Goal: Information Seeking & Learning: Check status

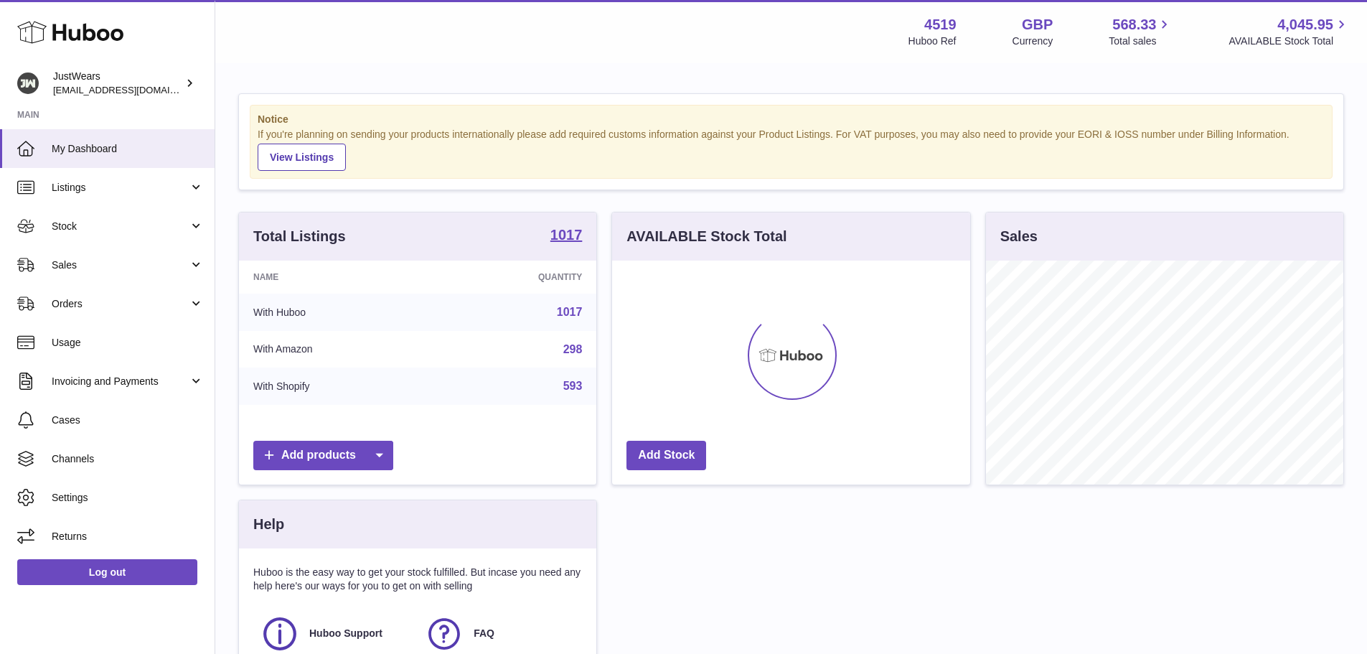
scroll to position [224, 358]
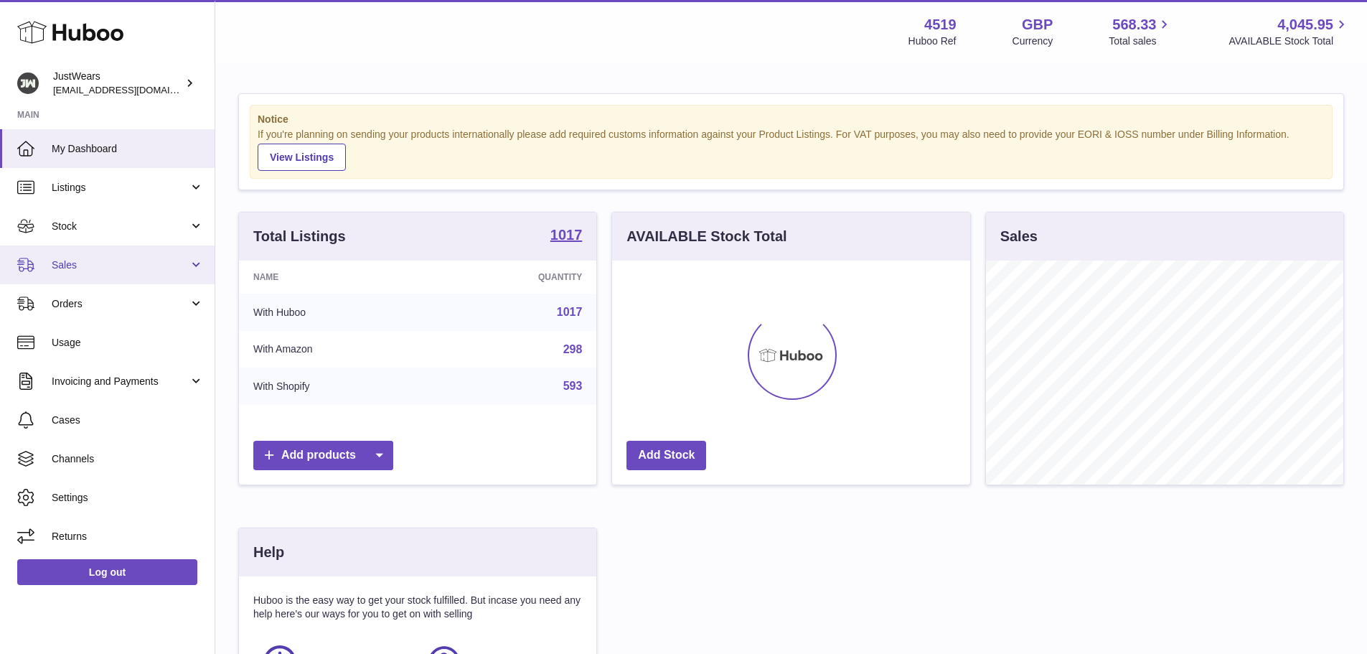
click at [186, 260] on span "Sales" at bounding box center [120, 265] width 137 height 14
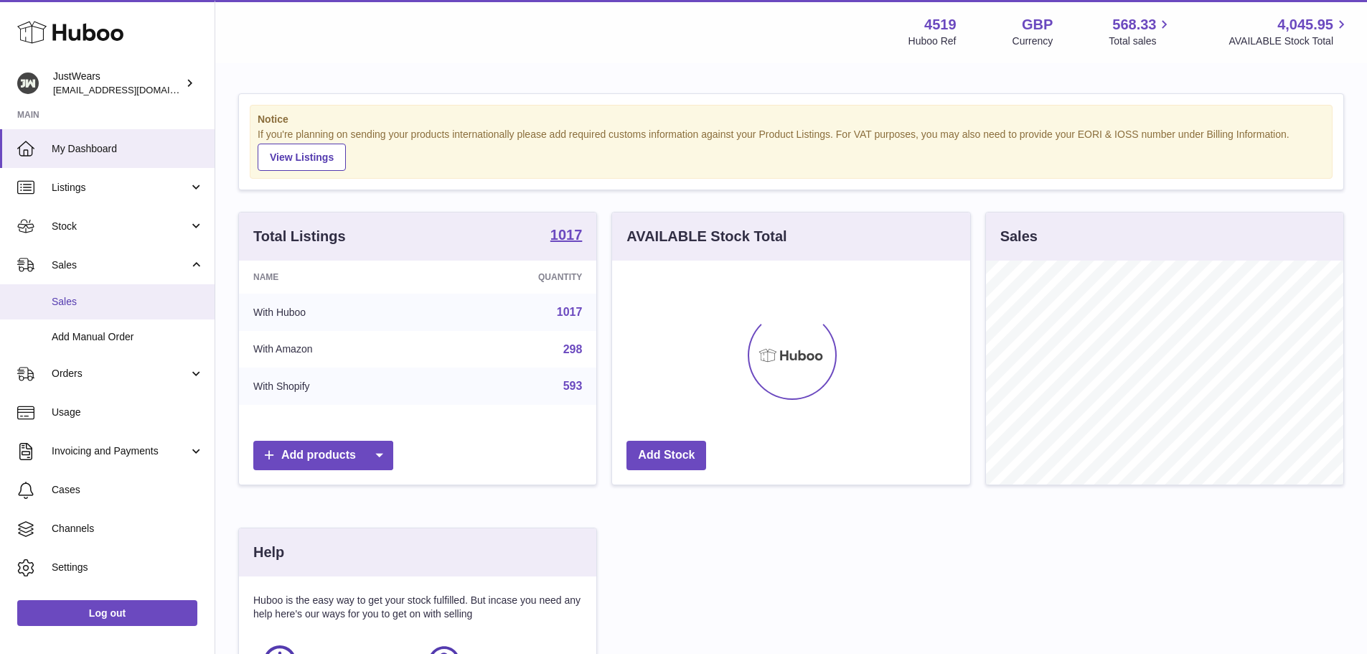
click at [95, 307] on span "Sales" at bounding box center [128, 302] width 152 height 14
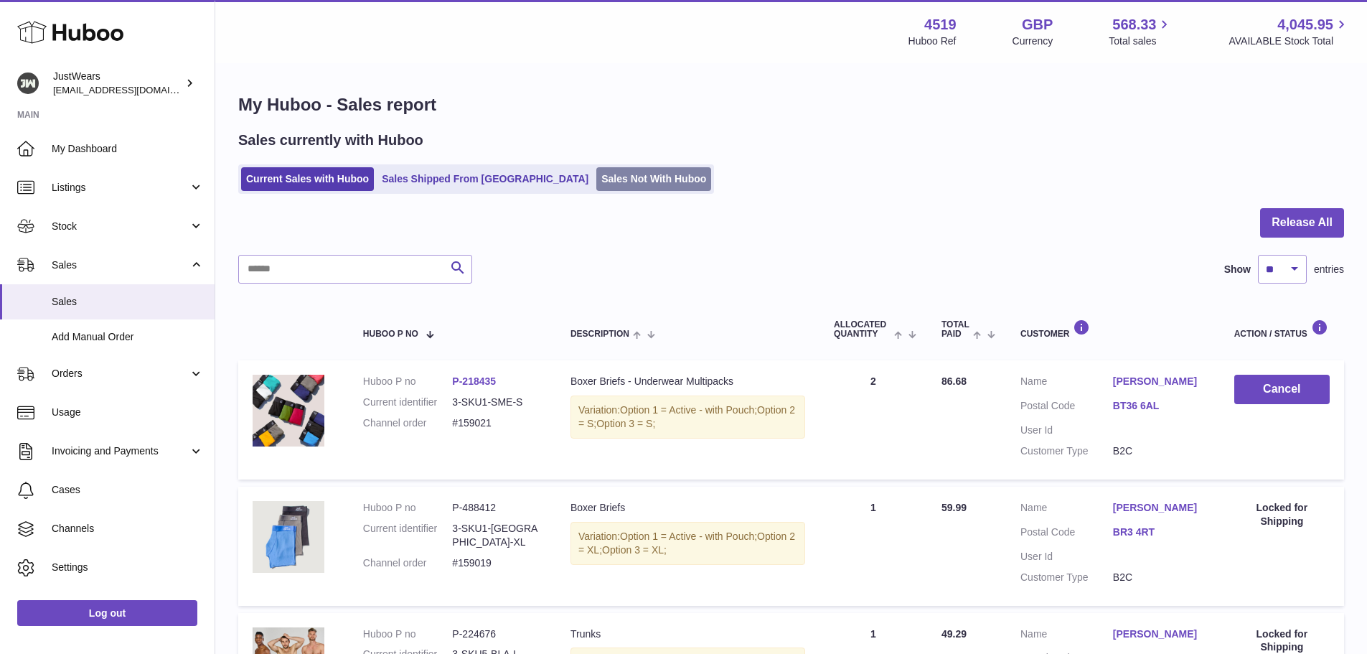
click at [620, 179] on link "Sales Not With Huboo" at bounding box center [653, 179] width 115 height 24
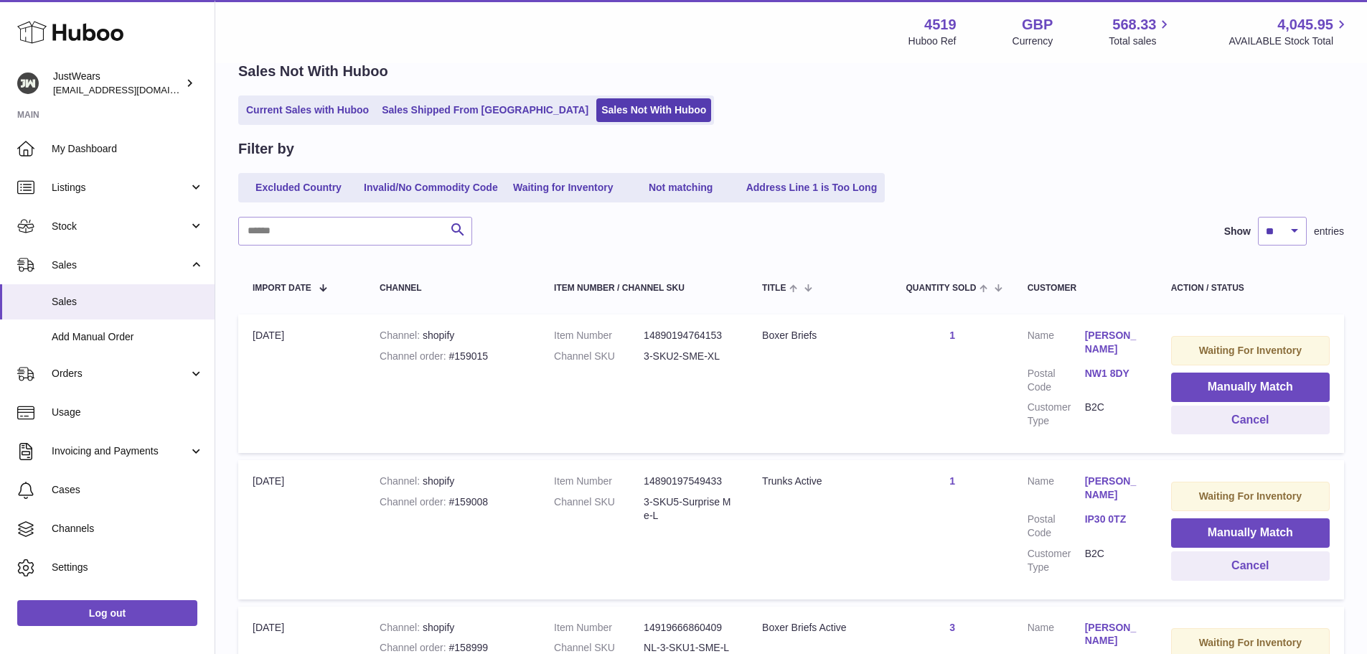
scroll to position [67, 0]
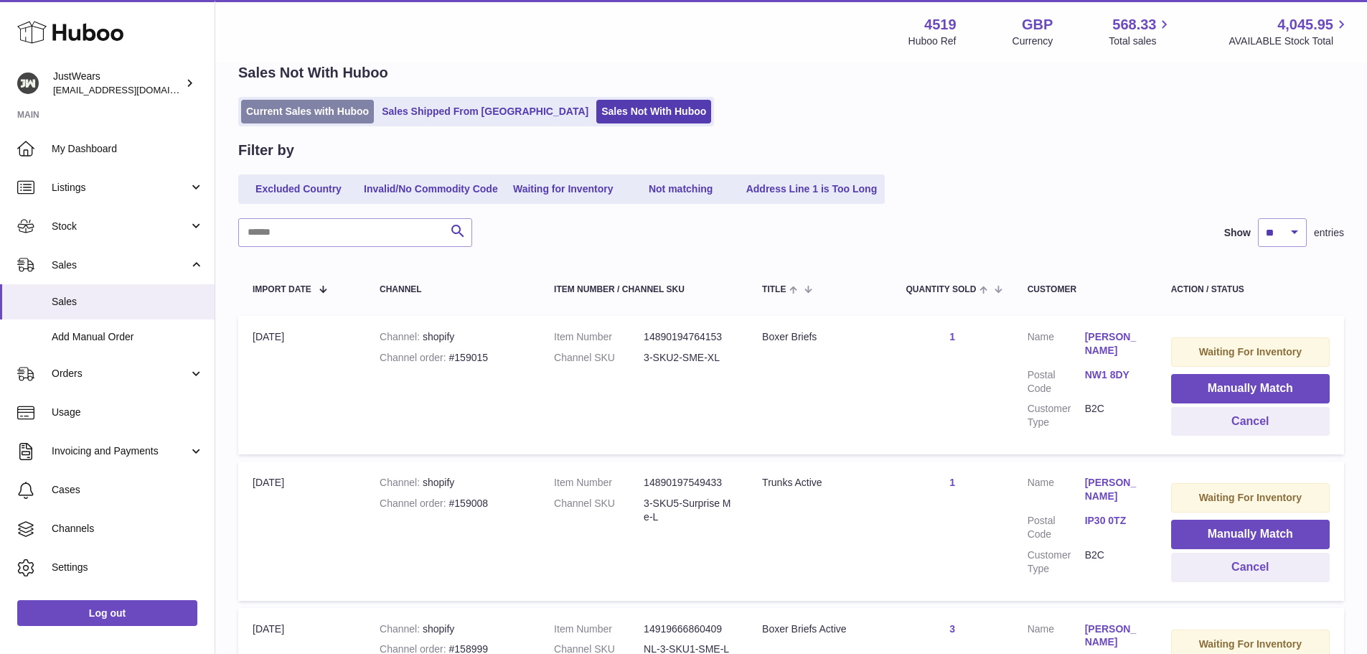
click at [310, 108] on link "Current Sales with Huboo" at bounding box center [307, 112] width 133 height 24
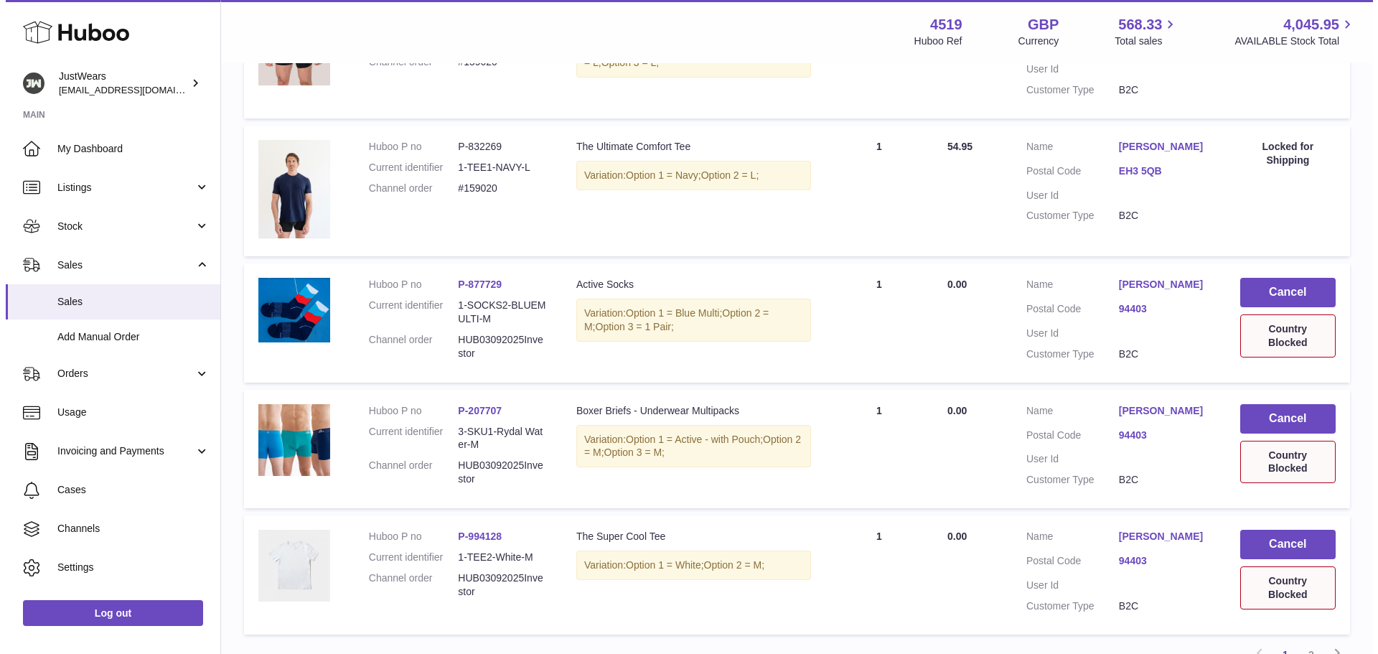
scroll to position [1005, 0]
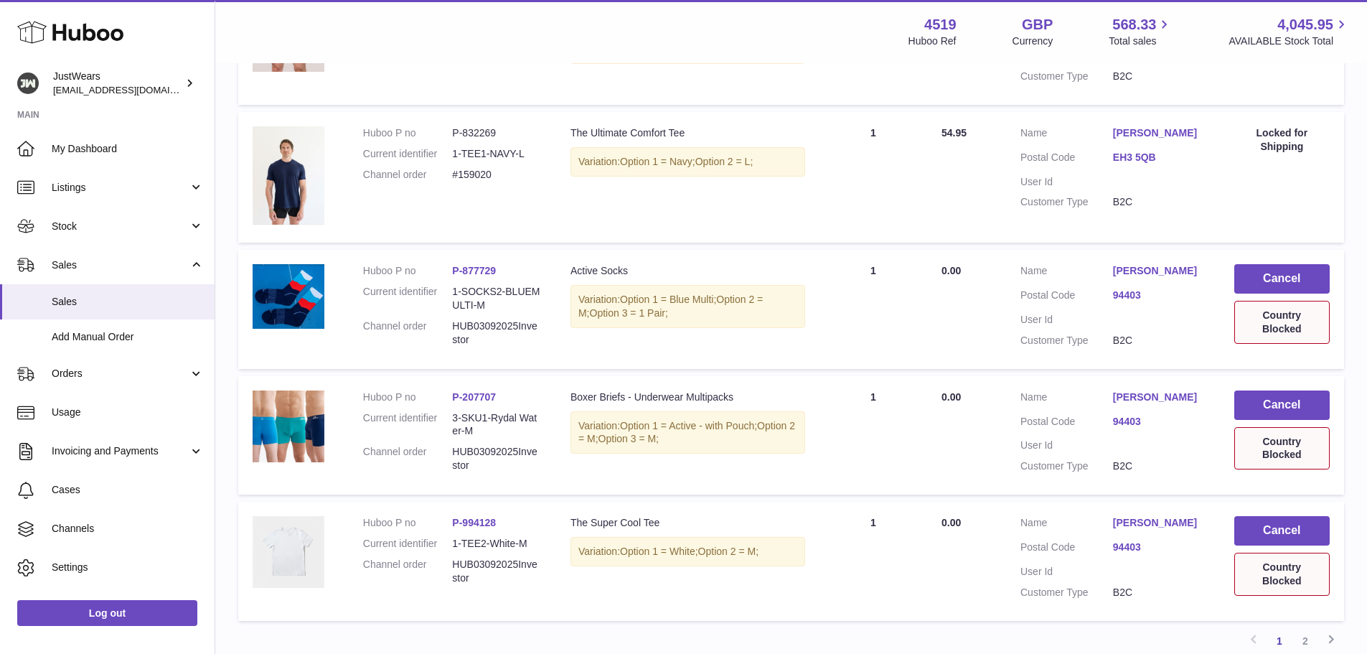
click at [1154, 398] on link "[PERSON_NAME]" at bounding box center [1159, 397] width 93 height 14
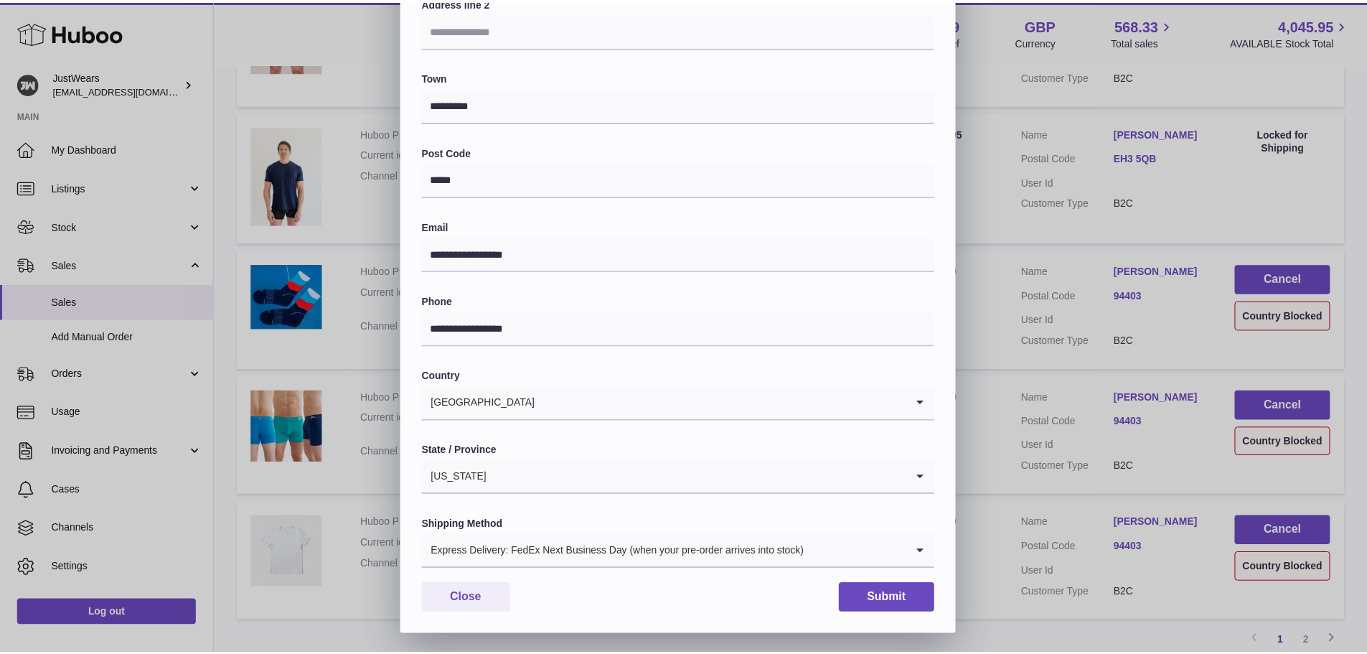
scroll to position [250, 0]
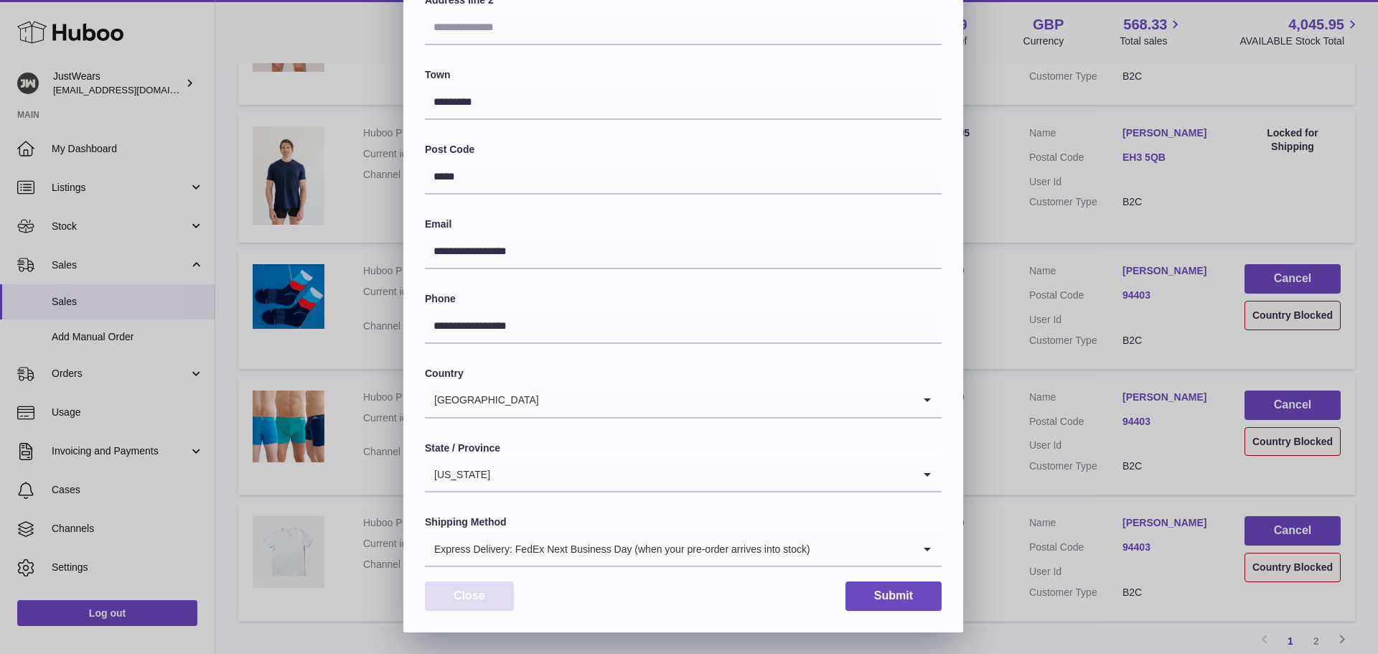
click at [463, 596] on button "Close" at bounding box center [469, 595] width 89 height 29
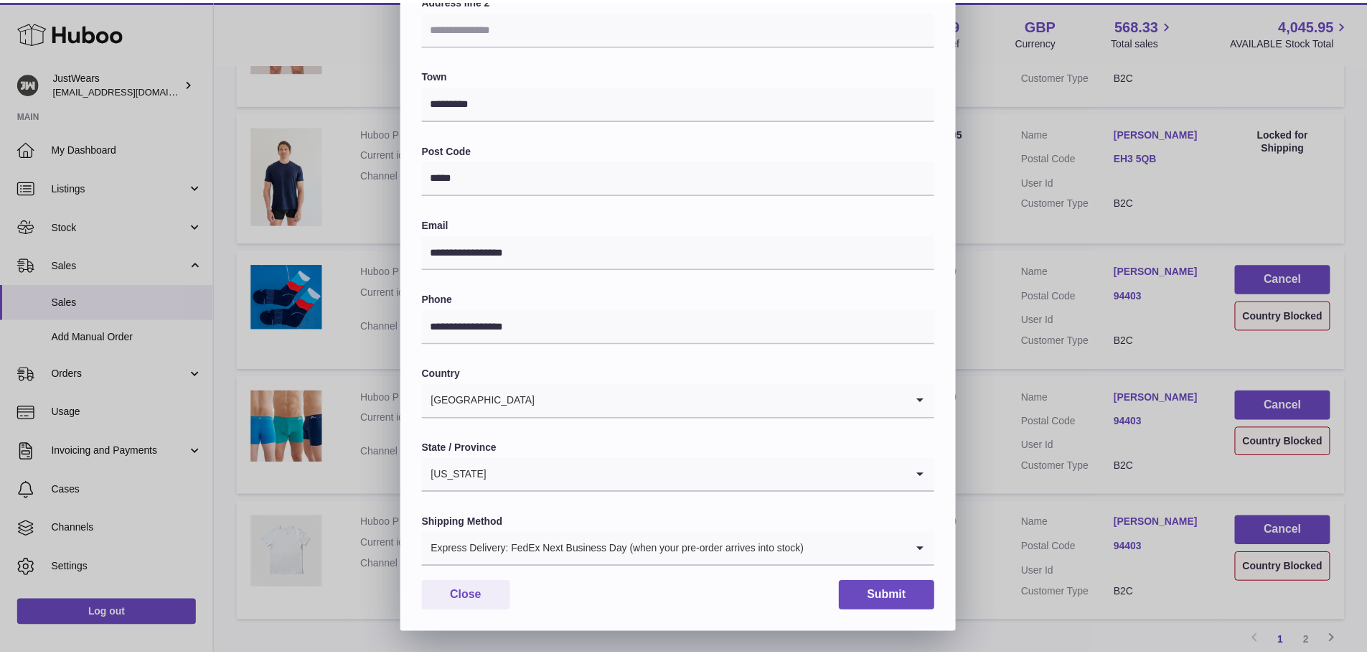
scroll to position [0, 0]
